Goal: Transaction & Acquisition: Purchase product/service

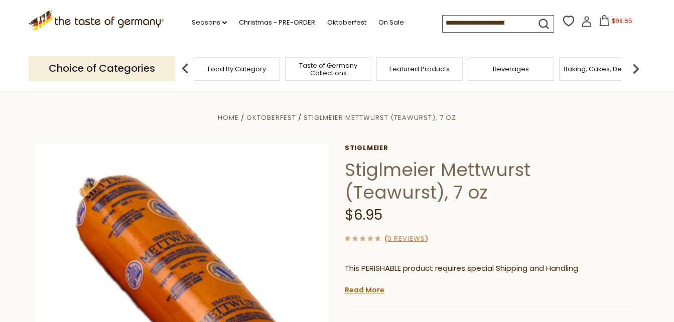
click at [615, 24] on span "$98.65" at bounding box center [622, 21] width 21 height 9
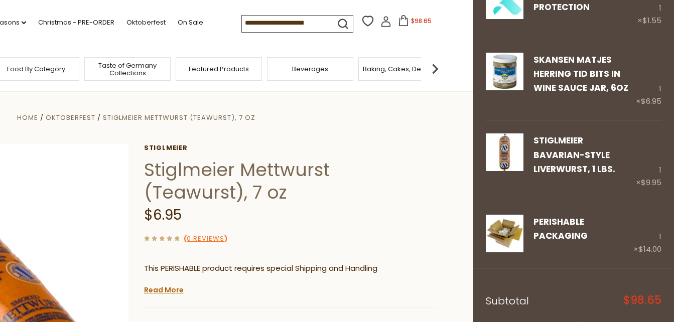
scroll to position [436, 0]
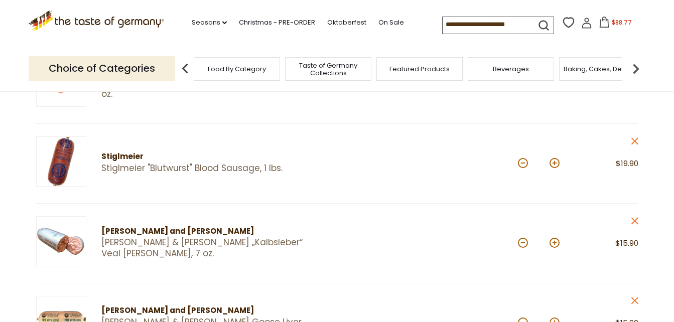
scroll to position [167, 0]
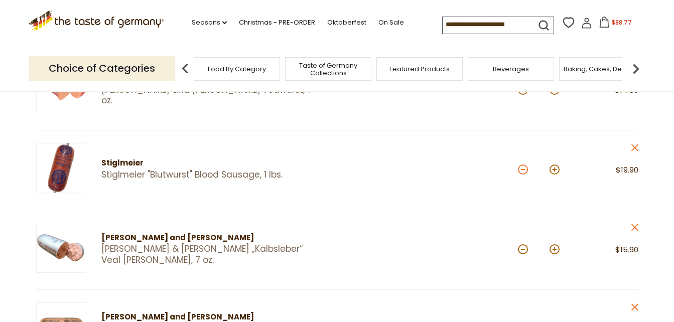
click at [524, 169] on button at bounding box center [523, 170] width 10 height 10
type input "*"
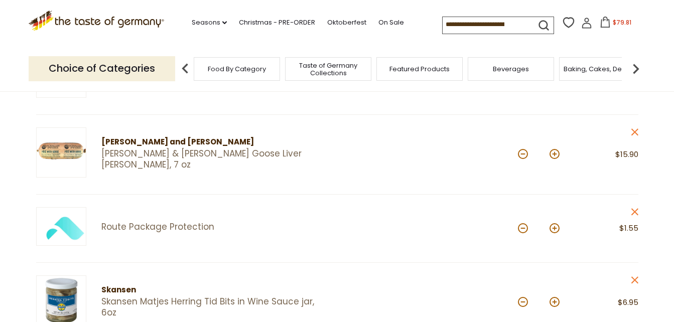
scroll to position [348, 0]
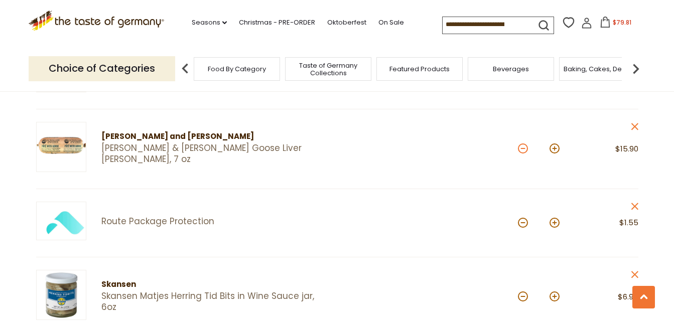
click at [524, 150] on button at bounding box center [523, 149] width 10 height 10
type input "*"
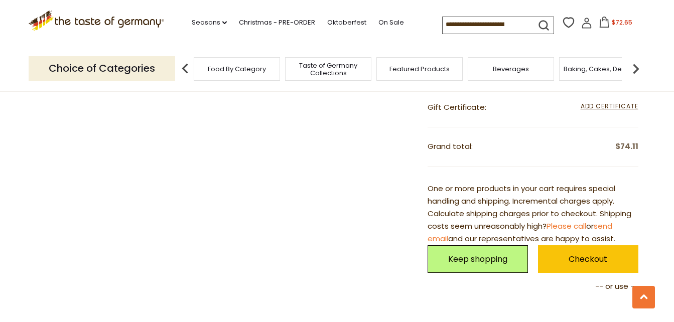
scroll to position [950, 0]
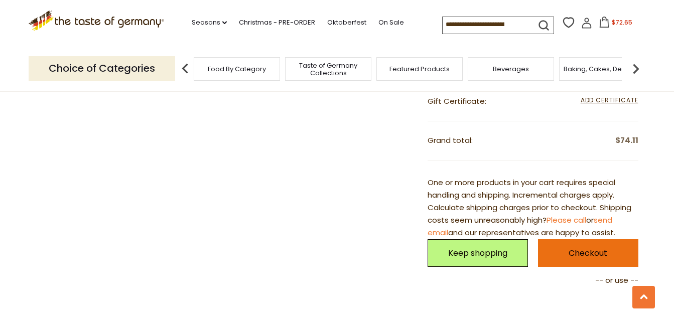
click at [594, 253] on link "Checkout" at bounding box center [588, 254] width 100 height 28
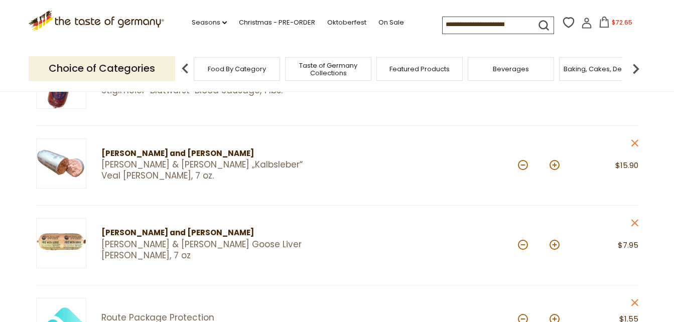
scroll to position [245, 0]
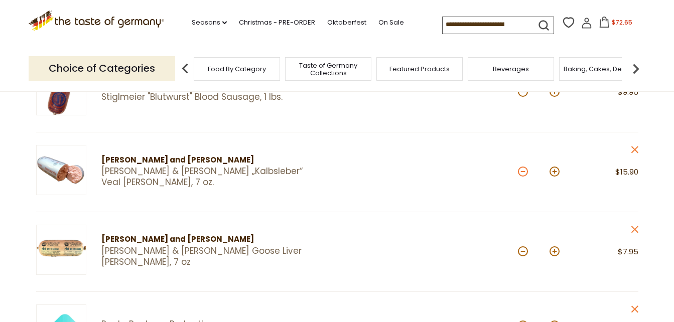
click at [522, 174] on button at bounding box center [523, 172] width 10 height 10
type input "*"
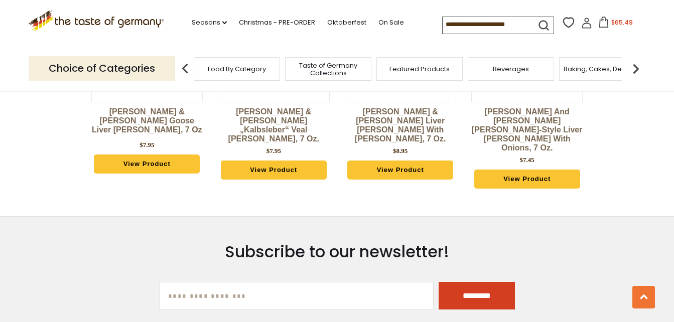
scroll to position [1248, 0]
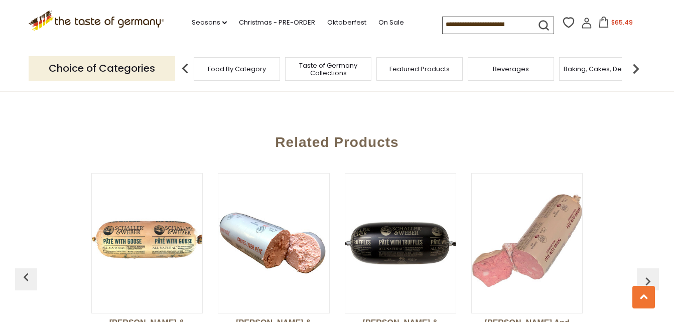
click at [617, 22] on span "$65.49" at bounding box center [623, 22] width 22 height 9
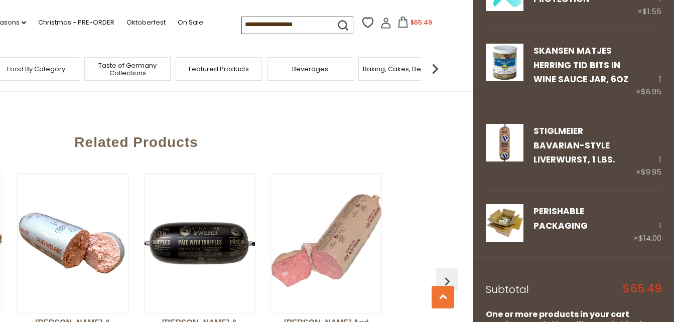
scroll to position [485, 0]
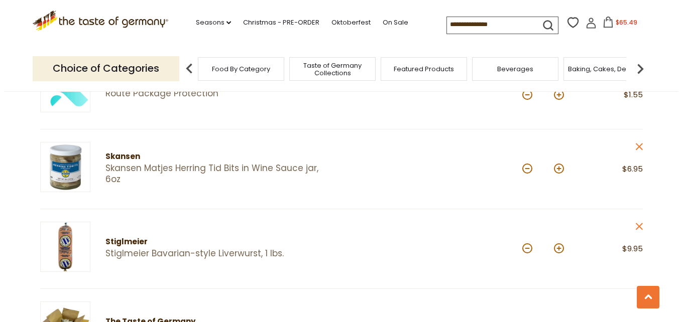
scroll to position [486, 0]
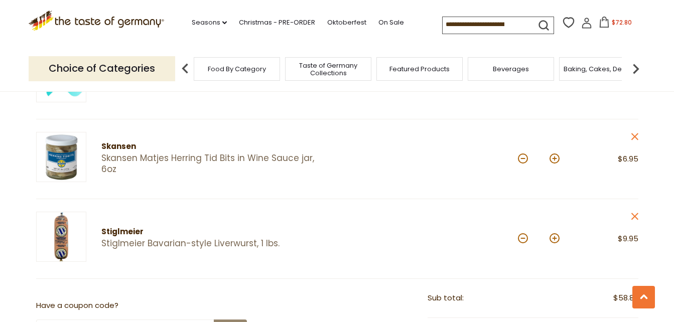
click at [636, 136] on icon at bounding box center [634, 136] width 7 height 7
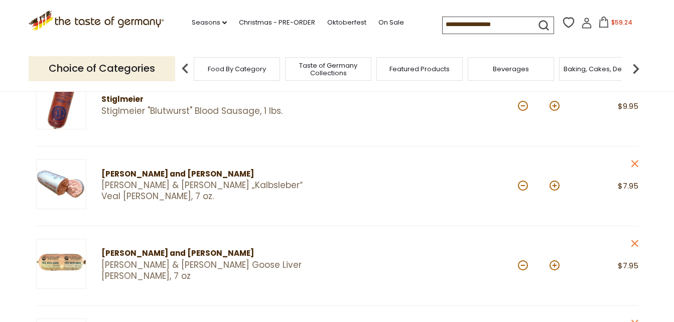
scroll to position [248, 0]
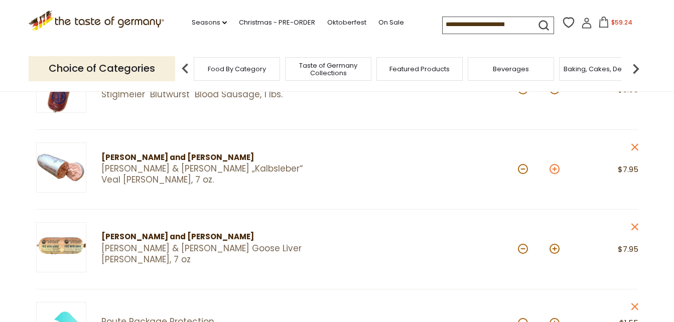
click at [556, 168] on button at bounding box center [555, 169] width 10 height 10
type input "*"
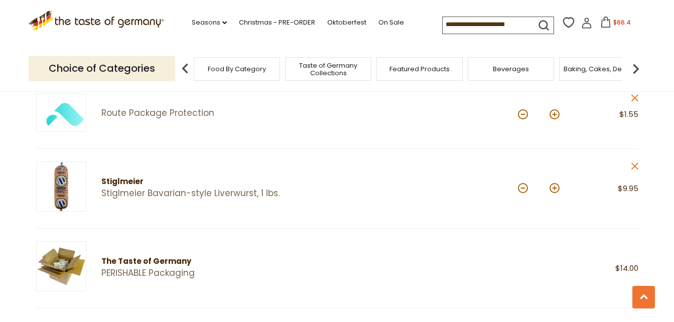
scroll to position [468, 0]
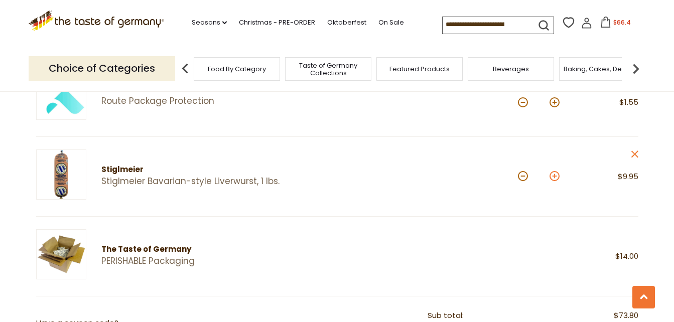
click at [553, 174] on button at bounding box center [555, 176] width 10 height 10
type input "*"
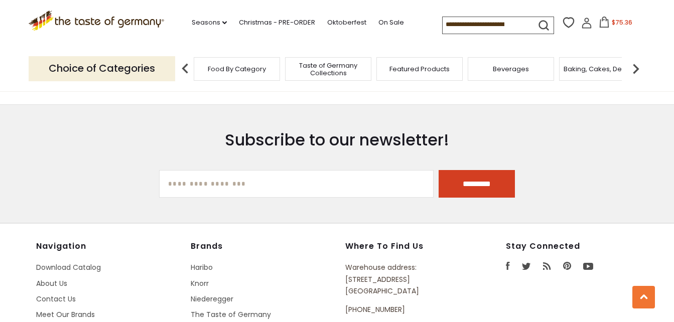
scroll to position [1488, 0]
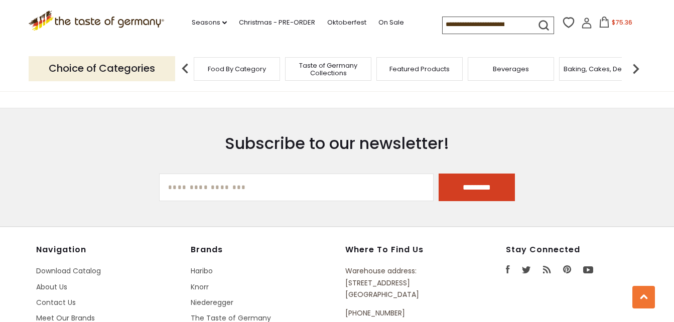
click at [368, 183] on input "[EMAIL_ADDRESS][DOMAIN_NAME]" at bounding box center [296, 188] width 275 height 28
type input "**********"
click at [443, 179] on input "*********" at bounding box center [477, 188] width 76 height 28
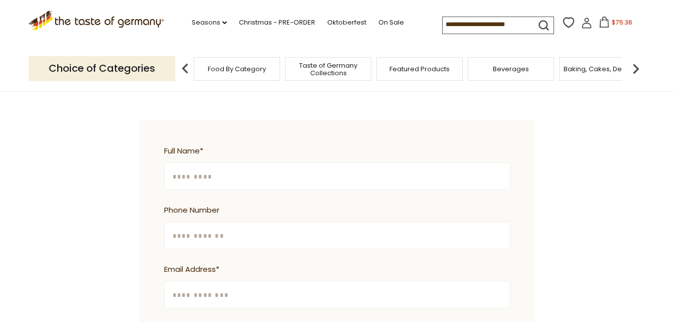
scroll to position [281, 0]
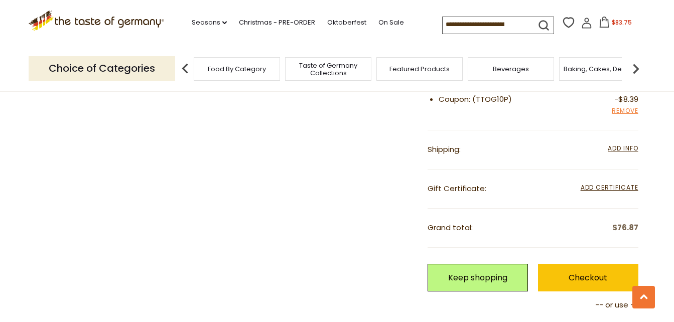
scroll to position [863, 0]
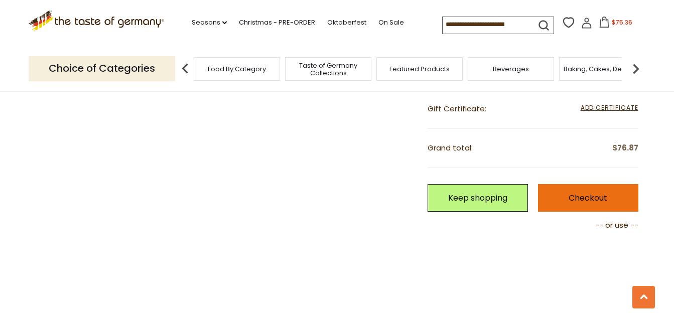
click at [597, 202] on link "Checkout" at bounding box center [588, 198] width 100 height 28
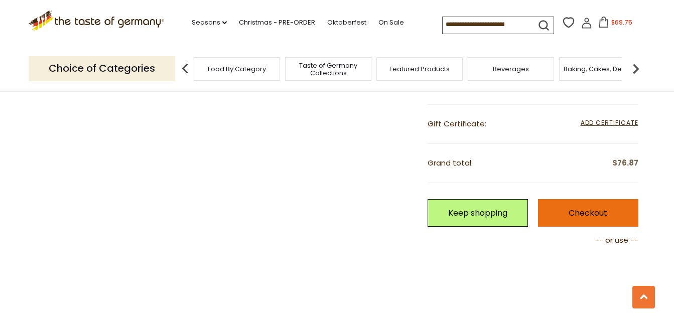
scroll to position [928, 0]
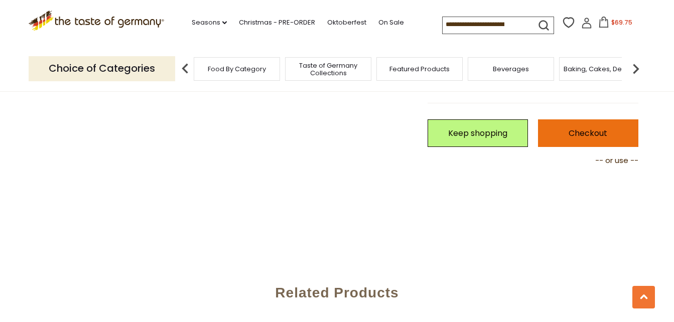
click at [618, 138] on link "Checkout" at bounding box center [588, 134] width 100 height 28
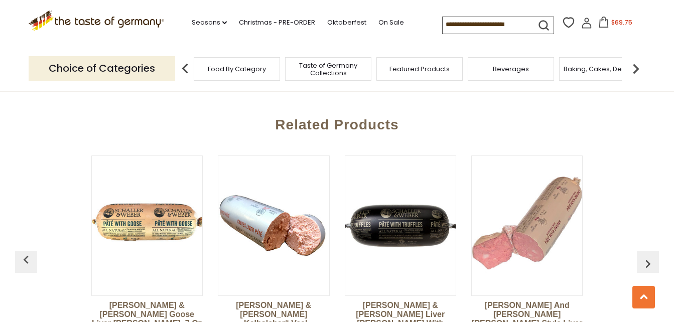
scroll to position [886, 0]
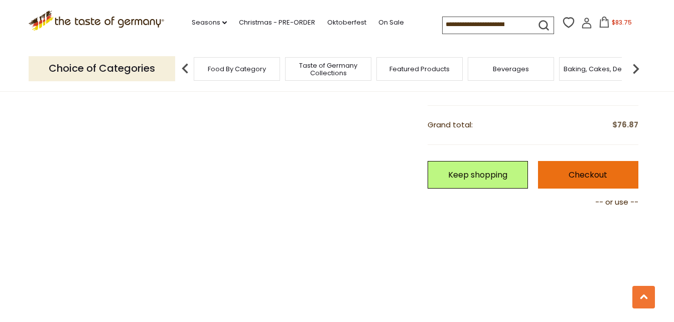
click at [598, 166] on link "Checkout" at bounding box center [588, 175] width 100 height 28
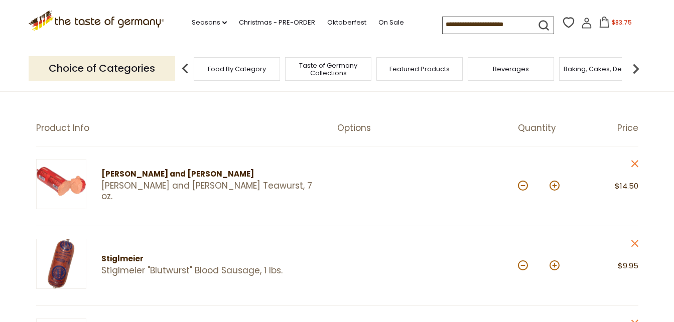
scroll to position [80, 0]
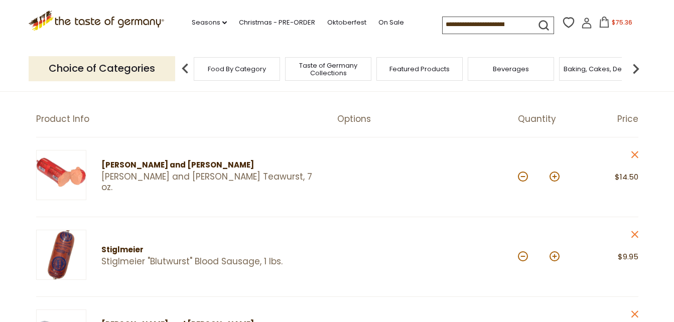
click at [557, 178] on button at bounding box center [555, 177] width 10 height 10
type input "*"
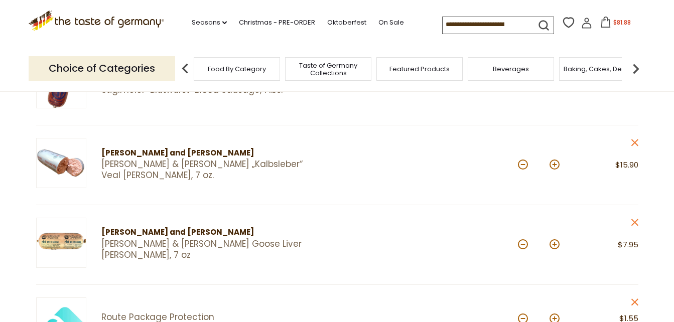
scroll to position [261, 0]
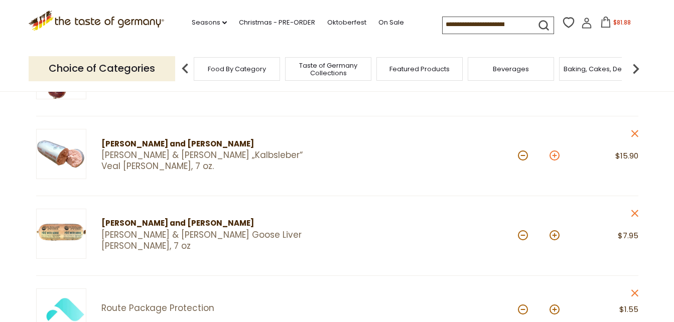
click at [556, 155] on button at bounding box center [555, 156] width 10 height 10
type input "*"
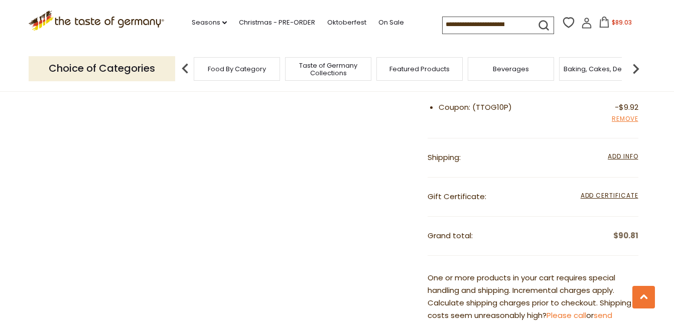
scroll to position [823, 0]
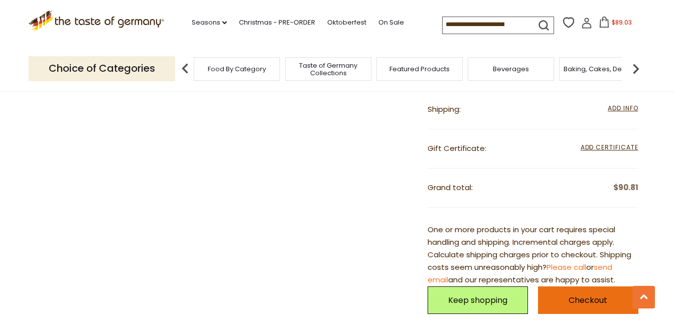
click at [593, 301] on link "Checkout" at bounding box center [588, 301] width 100 height 28
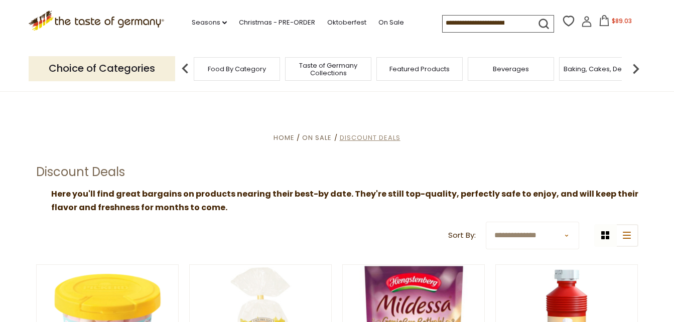
click at [356, 139] on span "Discount Deals" at bounding box center [370, 138] width 61 height 10
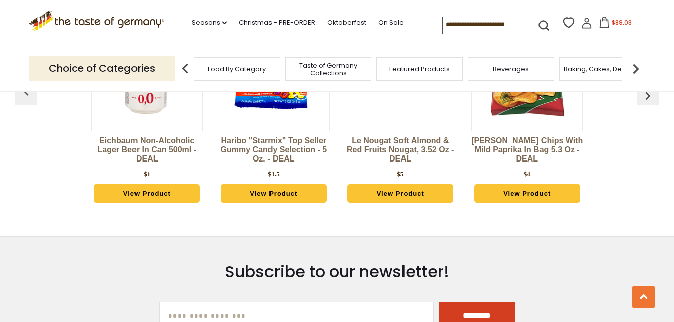
scroll to position [2731, 0]
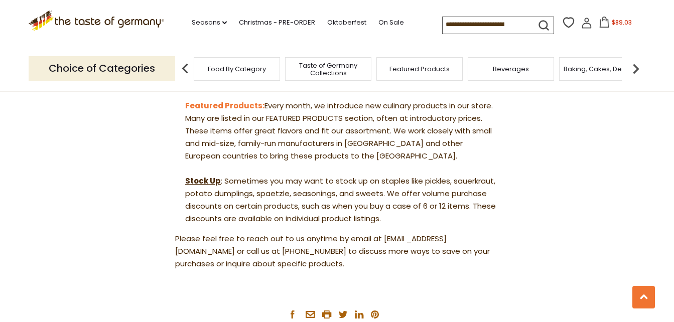
scroll to position [1105, 0]
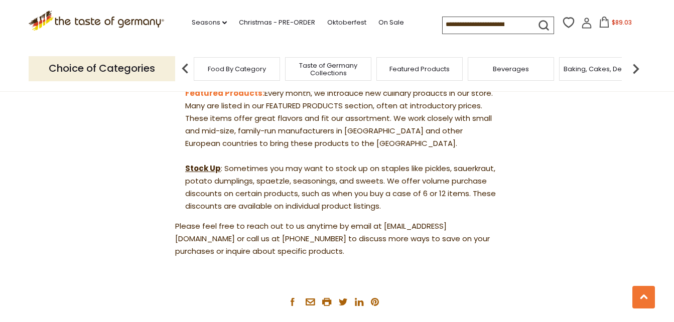
click at [314, 74] on span "Taste of Germany Collections" at bounding box center [328, 69] width 80 height 15
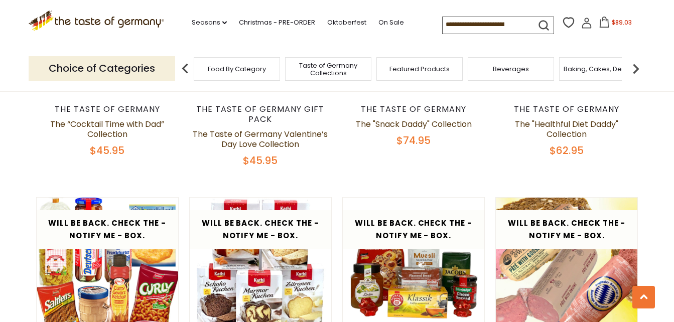
scroll to position [1265, 0]
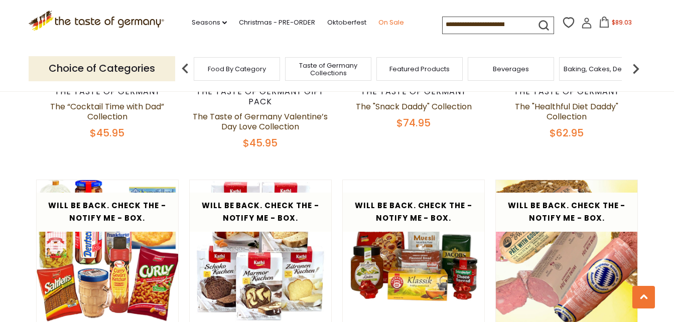
click at [383, 20] on link "On Sale" at bounding box center [392, 22] width 26 height 11
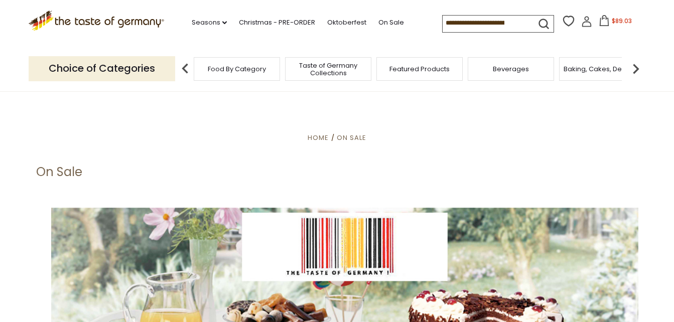
click at [335, 65] on span "Taste of Germany Collections" at bounding box center [328, 69] width 80 height 15
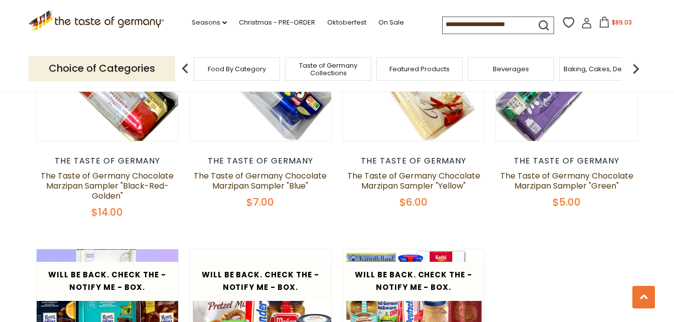
scroll to position [1948, 0]
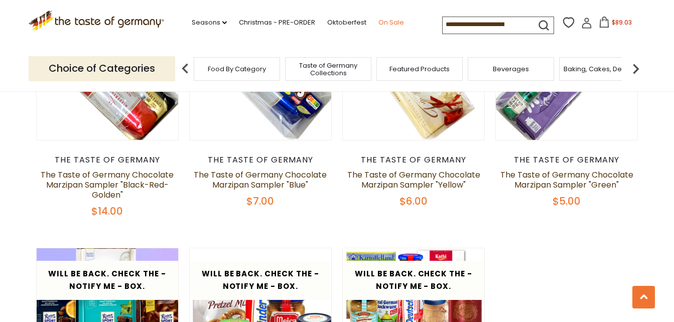
click at [384, 21] on link "On Sale" at bounding box center [392, 22] width 26 height 11
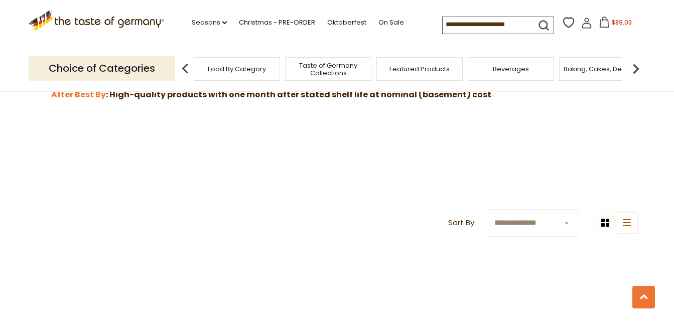
scroll to position [382, 0]
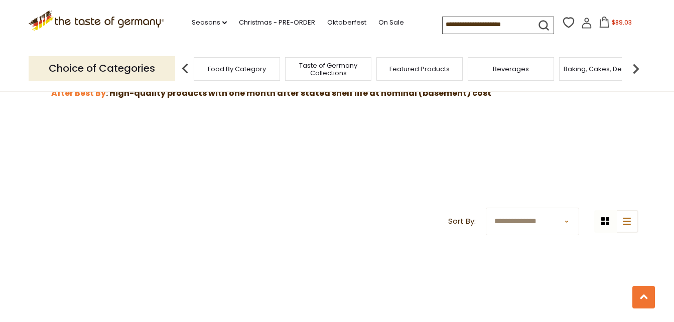
click at [507, 71] on span "Beverages" at bounding box center [511, 69] width 36 height 8
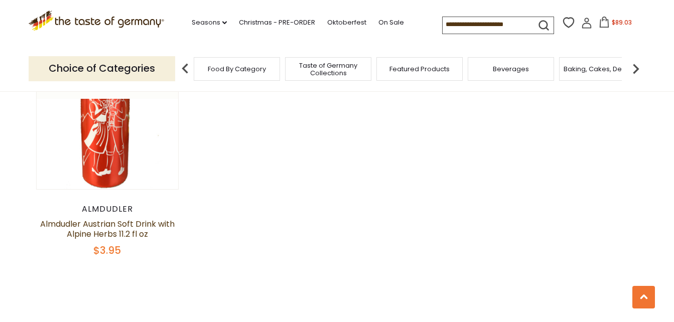
scroll to position [2029, 0]
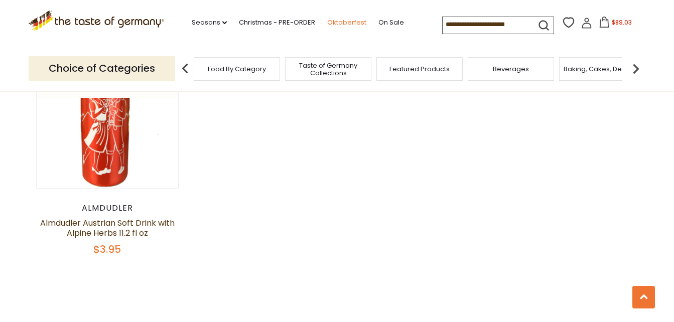
click at [346, 19] on link "Oktoberfest" at bounding box center [346, 22] width 39 height 11
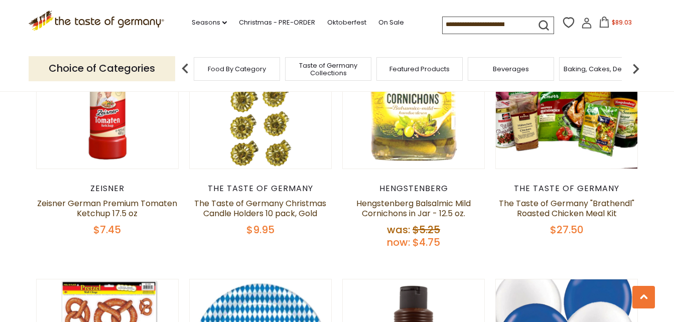
scroll to position [1868, 0]
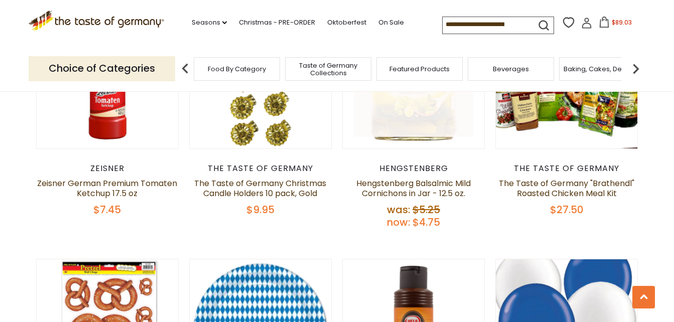
click at [402, 98] on link at bounding box center [414, 78] width 120 height 120
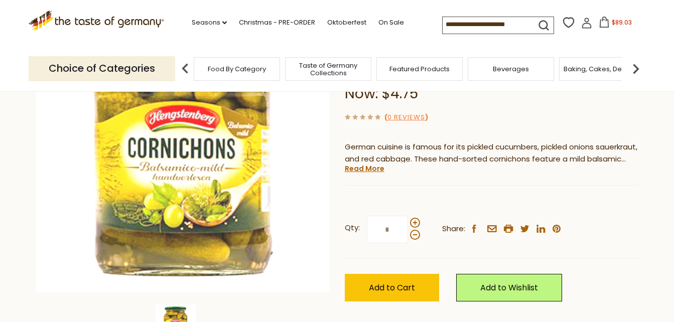
scroll to position [161, 0]
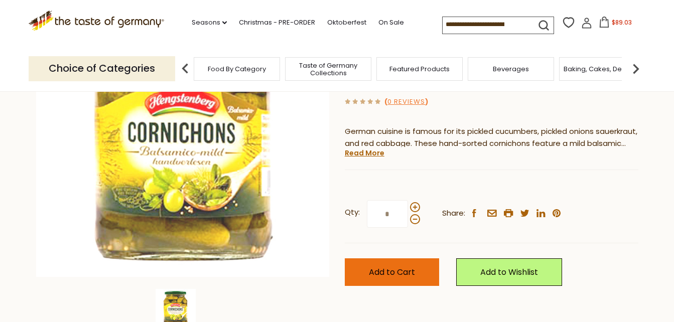
click at [400, 275] on span "Add to Cart" at bounding box center [392, 273] width 46 height 12
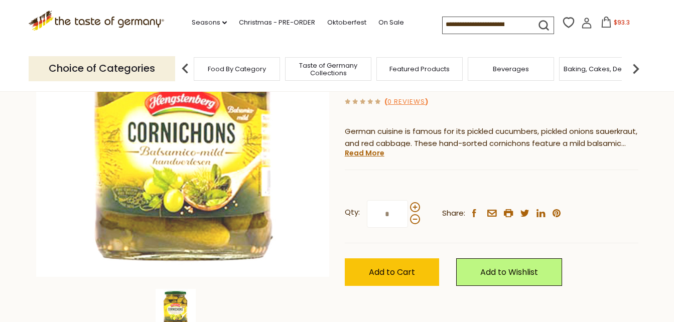
click at [616, 22] on span "$93.3" at bounding box center [622, 22] width 16 height 9
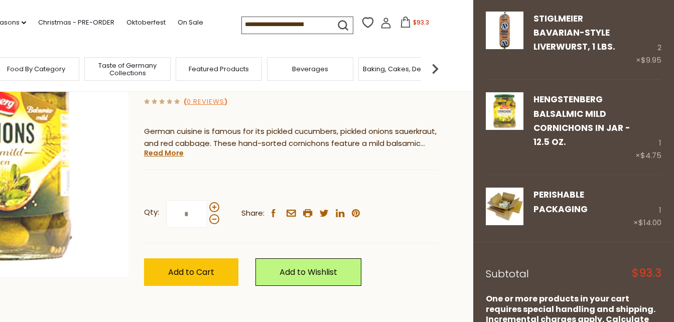
scroll to position [506, 0]
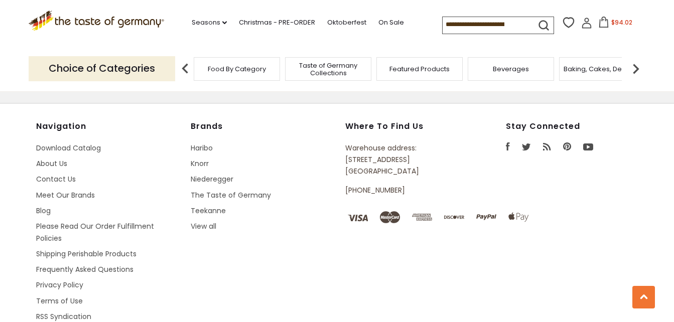
scroll to position [1821, 0]
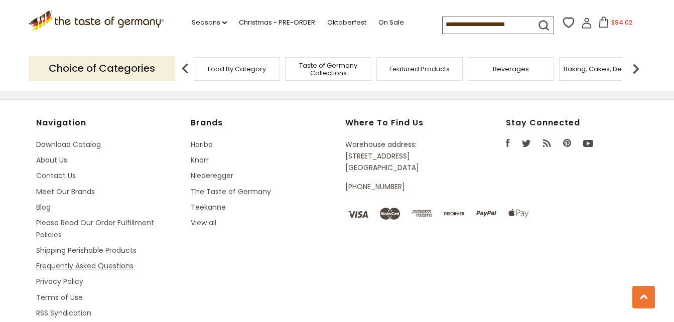
click at [93, 261] on link "Frequently Asked Questions" at bounding box center [84, 266] width 97 height 10
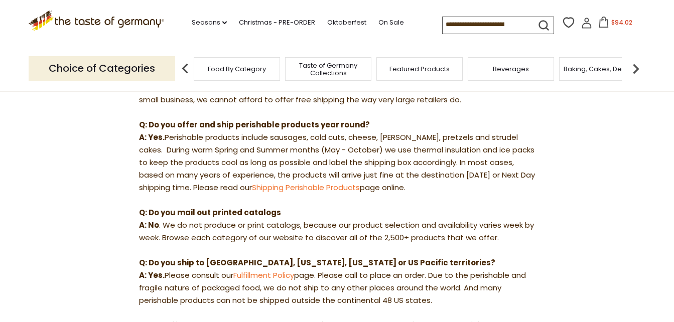
scroll to position [241, 0]
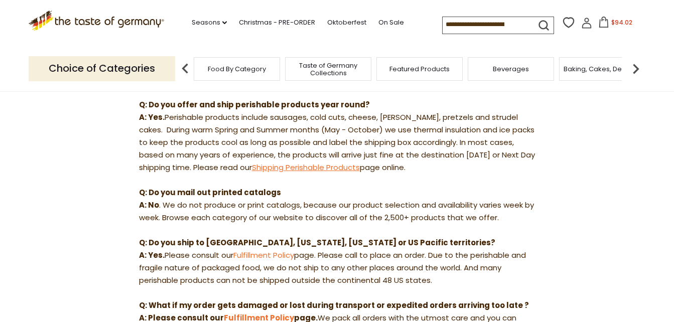
click at [314, 166] on link "Shipping Perishable Products" at bounding box center [306, 167] width 108 height 11
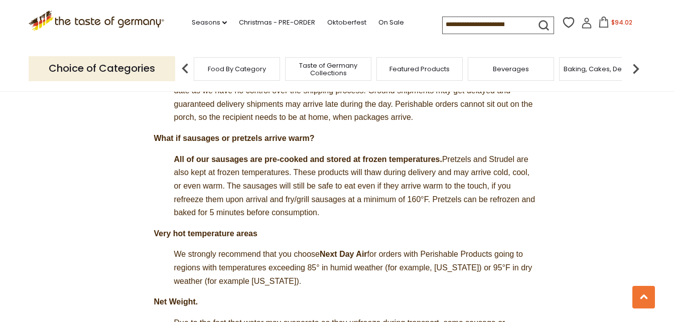
scroll to position [502, 0]
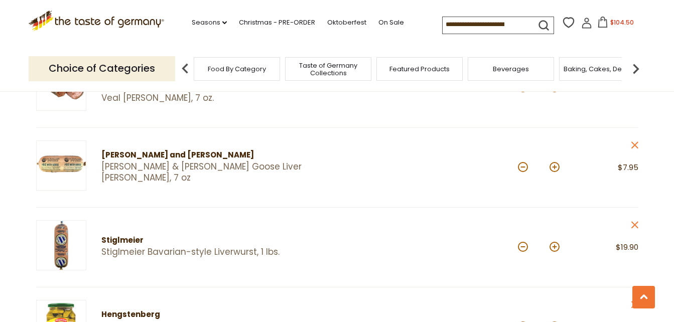
scroll to position [327, 0]
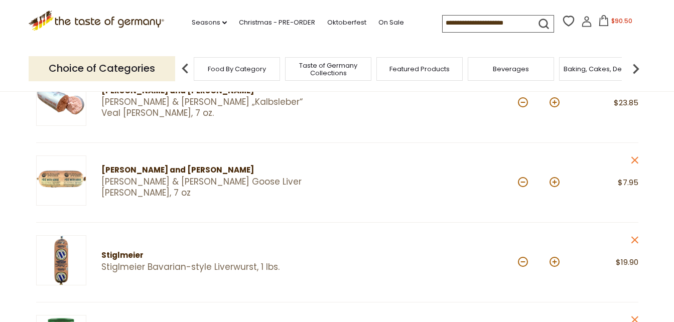
click at [554, 180] on button at bounding box center [555, 182] width 10 height 10
type input "*"
click at [556, 187] on button at bounding box center [555, 182] width 10 height 10
type input "*"
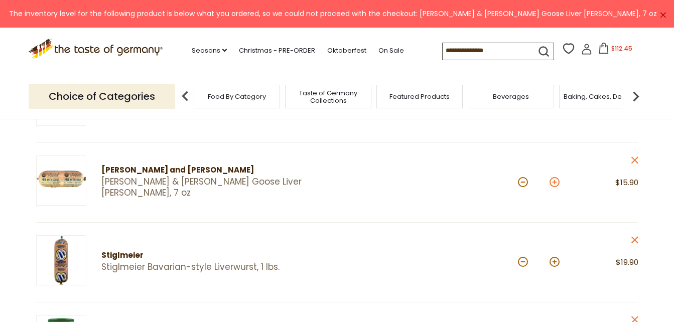
click at [553, 179] on button at bounding box center [555, 182] width 10 height 10
type input "*"
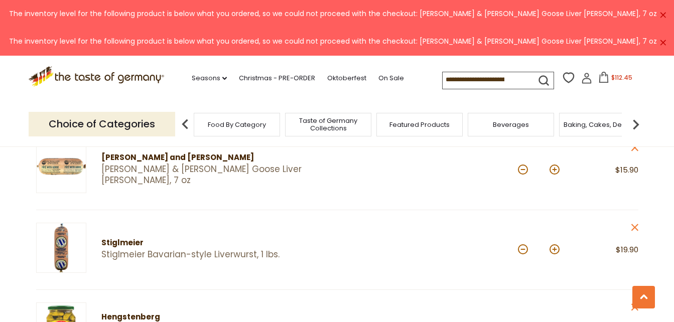
click at [664, 44] on link "×" at bounding box center [663, 43] width 6 height 6
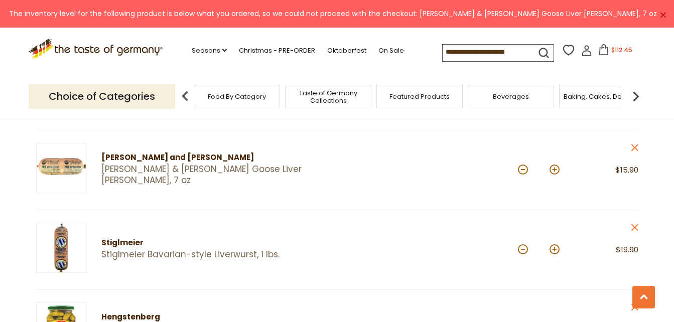
click at [662, 16] on link "×" at bounding box center [663, 15] width 6 height 6
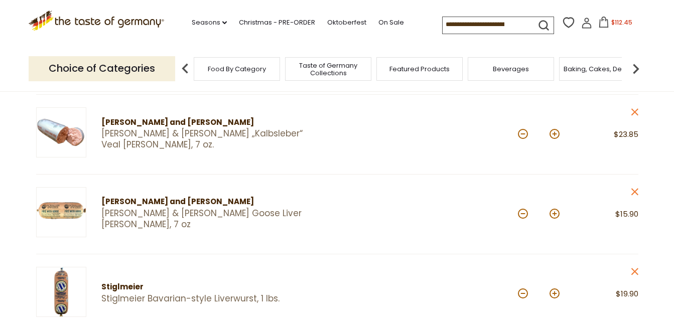
scroll to position [267, 0]
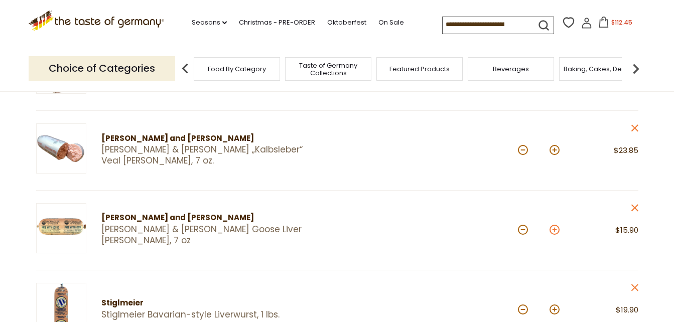
click at [557, 231] on button at bounding box center [555, 230] width 10 height 10
type input "*"
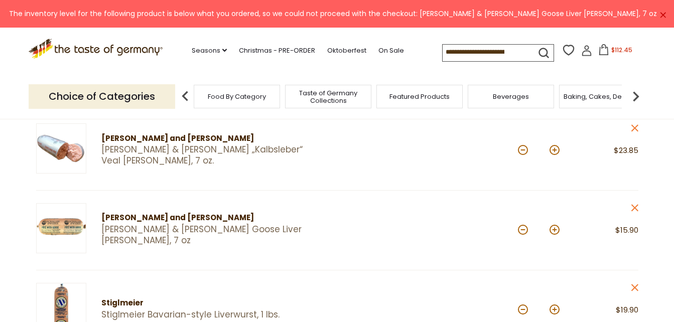
click at [606, 52] on icon at bounding box center [604, 49] width 11 height 11
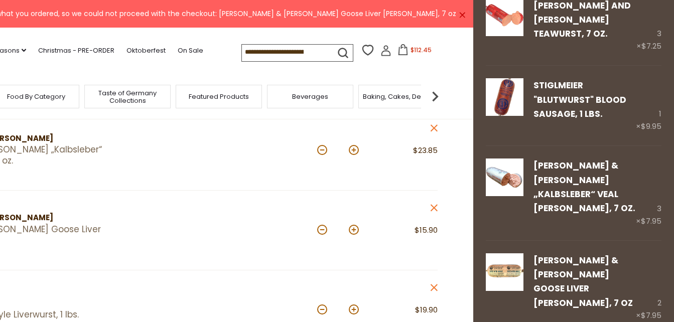
scroll to position [80, 0]
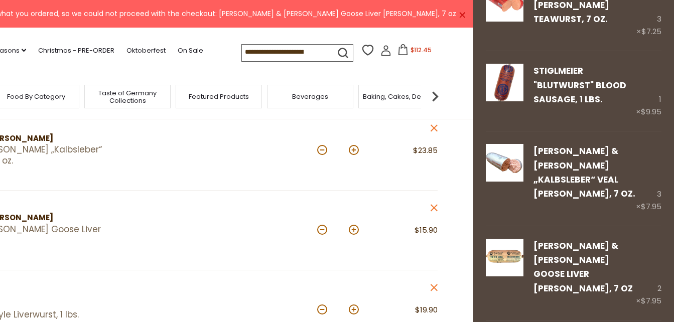
click at [282, 182] on article "Schaller and Weber Schaller & Weber „Kalbsleber“ Veal Pate, 7 oz. Quantity: * P…" at bounding box center [136, 151] width 603 height 80
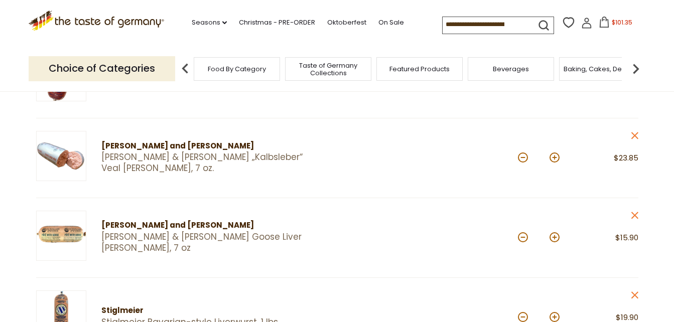
scroll to position [261, 0]
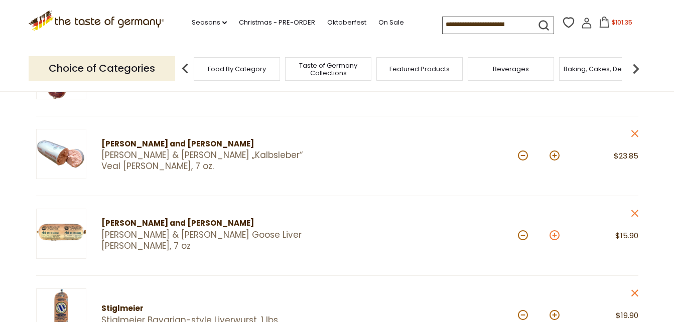
click at [554, 238] on button at bounding box center [555, 235] width 10 height 10
type input "*"
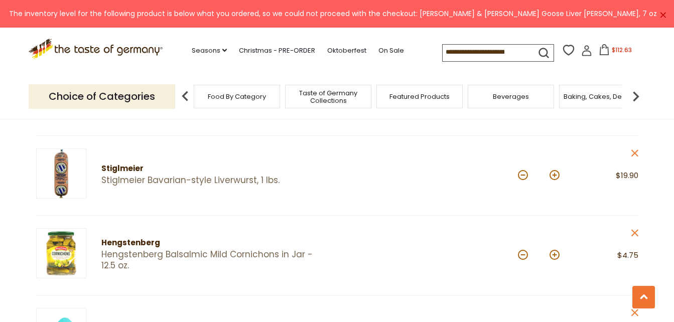
scroll to position [402, 0]
click at [552, 174] on button at bounding box center [555, 175] width 10 height 10
type input "*"
click at [662, 14] on link "×" at bounding box center [663, 15] width 6 height 6
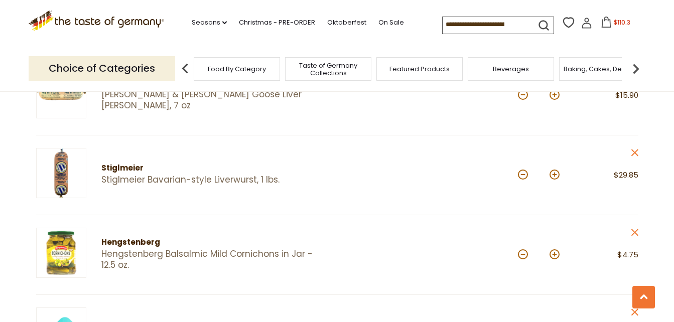
scroll to position [605, 0]
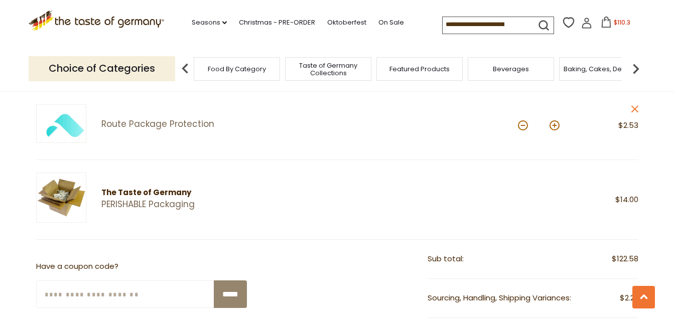
click at [621, 24] on span "$110.3" at bounding box center [622, 22] width 17 height 9
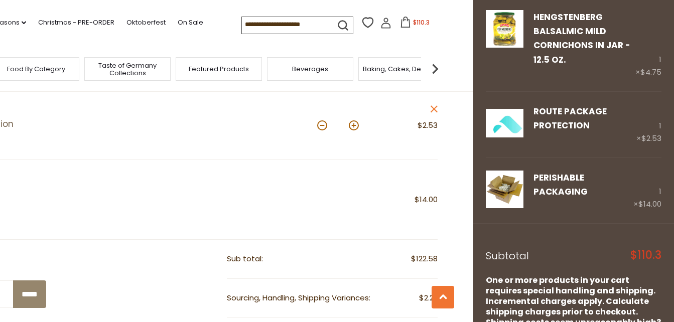
scroll to position [499, 0]
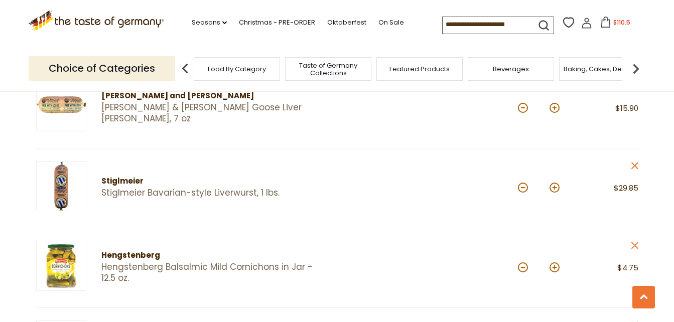
scroll to position [402, 0]
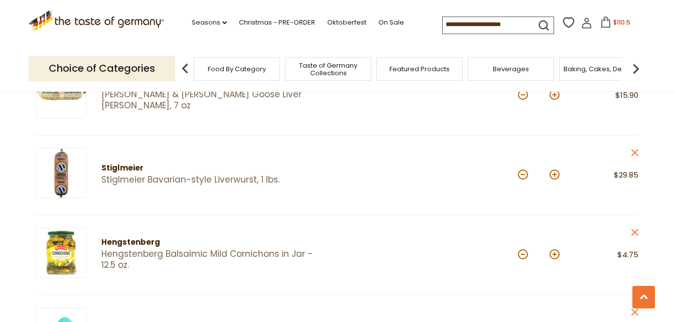
click at [553, 95] on button at bounding box center [555, 95] width 10 height 10
type input "*"
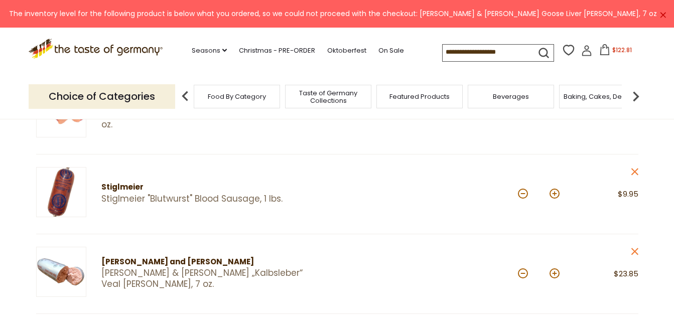
scroll to position [141, 0]
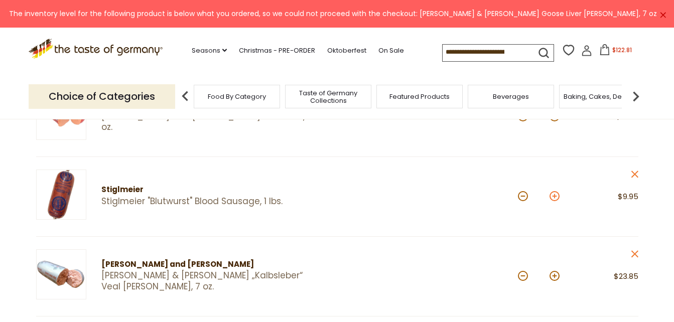
click at [556, 197] on button at bounding box center [555, 196] width 10 height 10
type input "*"
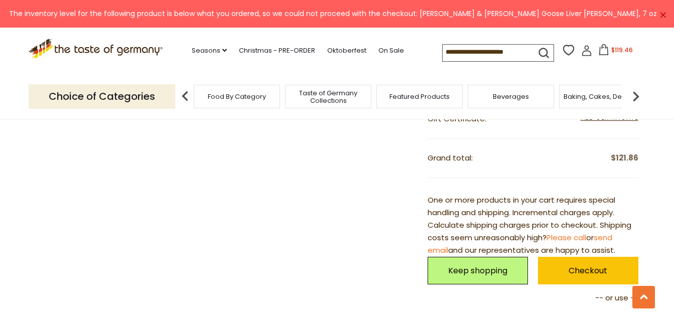
scroll to position [944, 0]
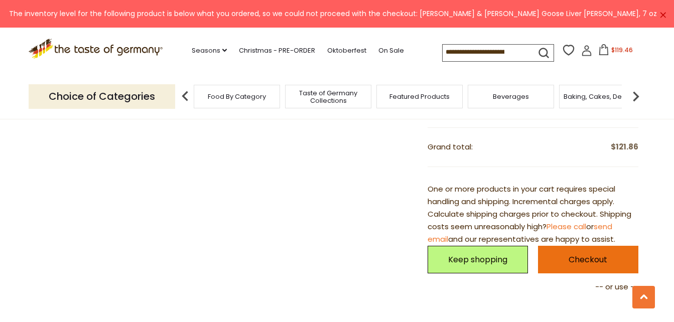
click at [577, 260] on link "Checkout" at bounding box center [588, 260] width 100 height 28
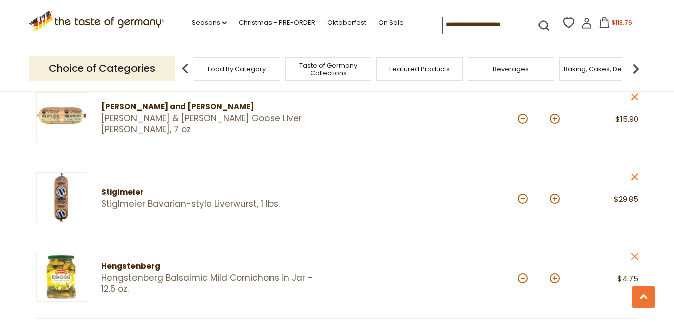
scroll to position [402, 0]
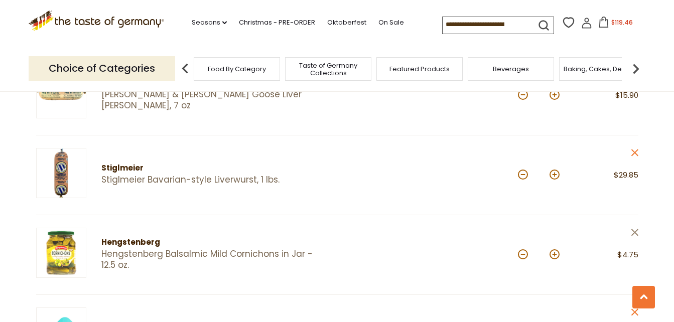
click at [635, 232] on icon at bounding box center [634, 232] width 7 height 7
click at [615, 21] on span "$132.76" at bounding box center [622, 22] width 22 height 9
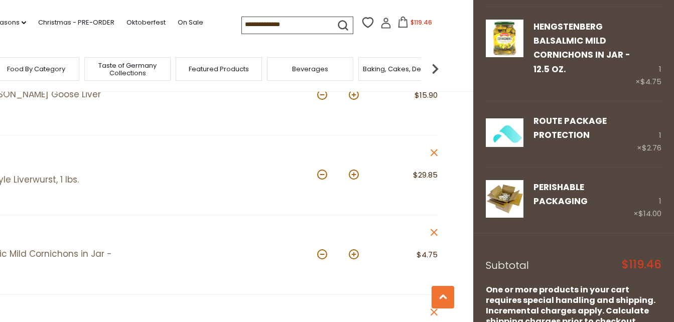
scroll to position [499, 0]
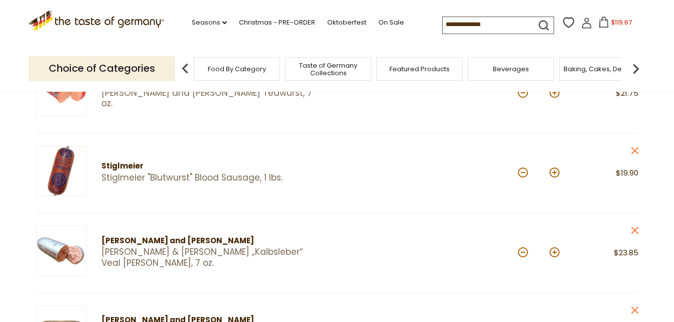
scroll to position [181, 0]
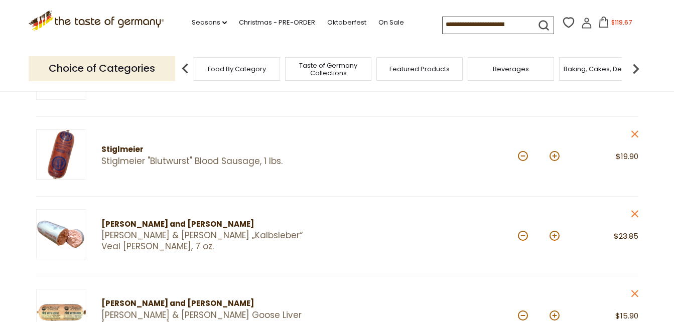
click at [524, 155] on button at bounding box center [523, 156] width 10 height 10
type input "*"
click at [611, 21] on span "$109.04" at bounding box center [623, 22] width 24 height 9
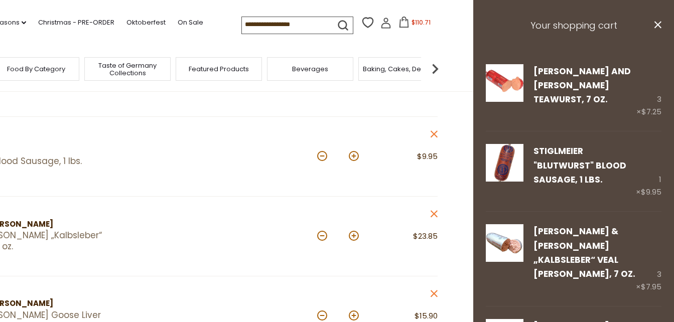
drag, startPoint x: 670, startPoint y: 67, endPoint x: 672, endPoint y: 261, distance: 194.3
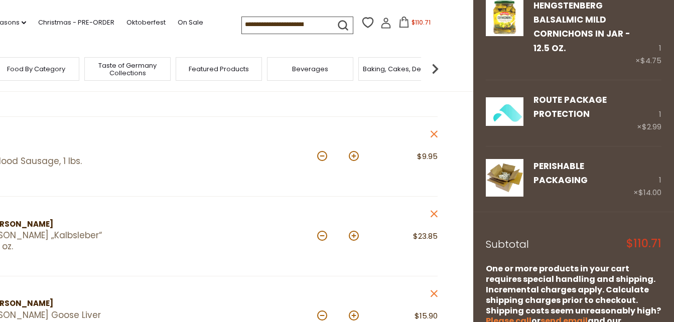
scroll to position [499, 0]
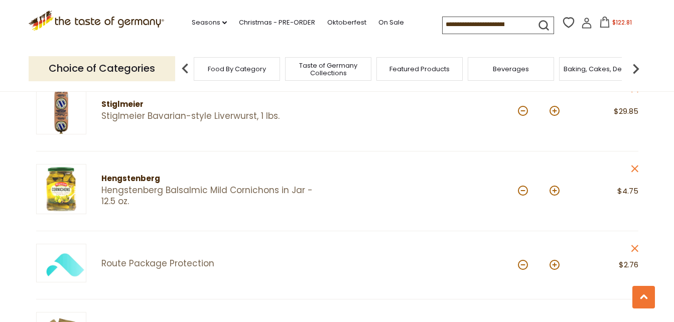
scroll to position [468, 0]
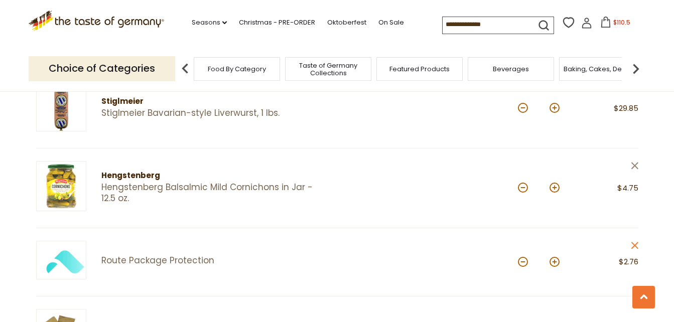
click at [634, 166] on icon "close" at bounding box center [635, 166] width 8 height 8
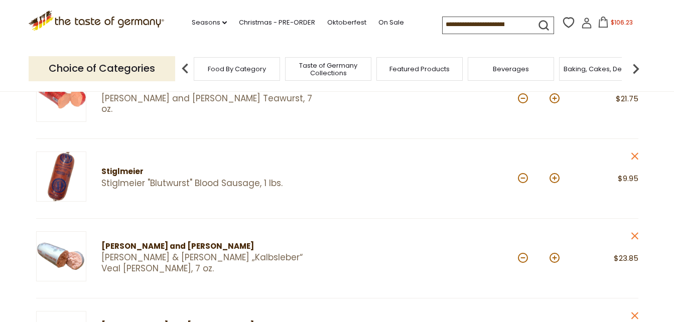
scroll to position [147, 0]
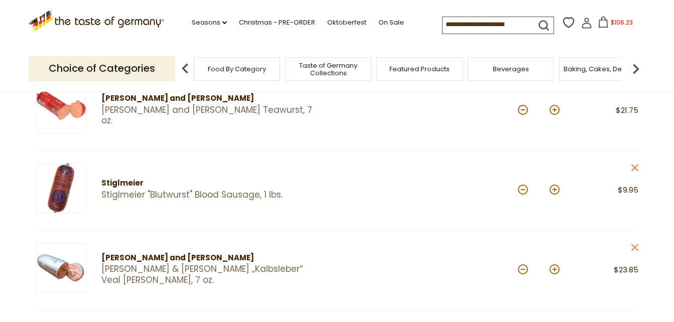
click at [623, 19] on span "$106.23" at bounding box center [622, 22] width 22 height 9
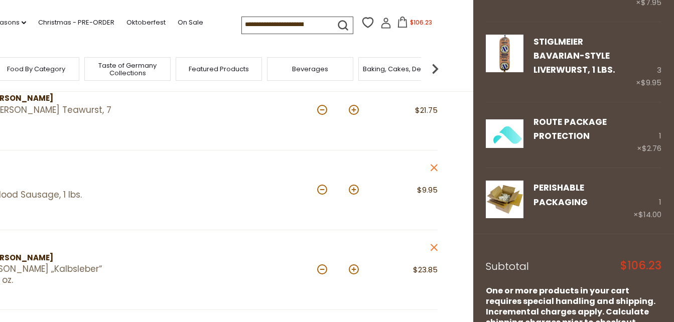
scroll to position [404, 0]
